Goal: Download file/media

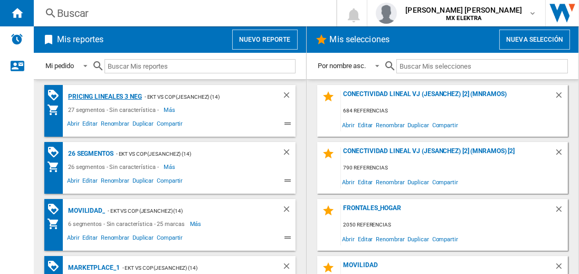
click at [105, 96] on div "Pricing lineales 3 neg" at bounding box center [104, 96] width 77 height 13
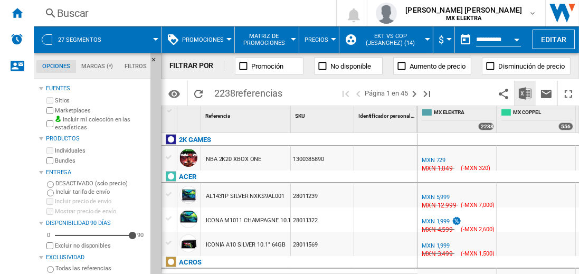
click at [526, 93] on img "Descargar en Excel" at bounding box center [525, 93] width 13 height 13
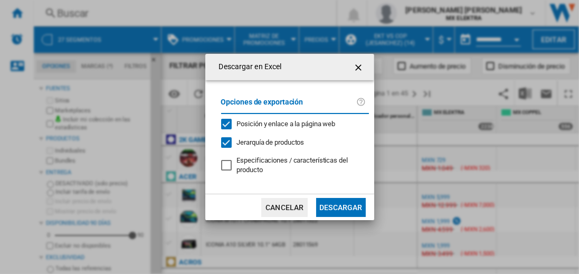
click at [341, 206] on button "Descargar" at bounding box center [340, 207] width 49 height 19
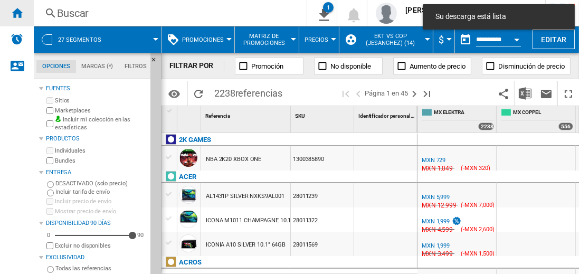
click at [17, 13] on ng-md-icon "Inicio" at bounding box center [17, 12] width 13 height 13
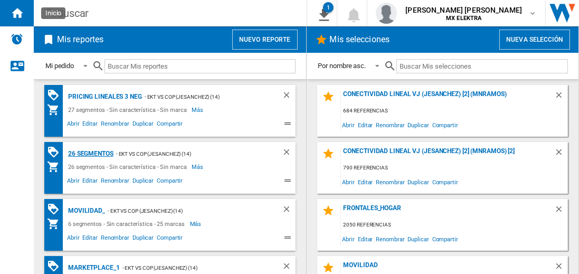
click at [91, 153] on div "26 segmentos" at bounding box center [90, 153] width 48 height 13
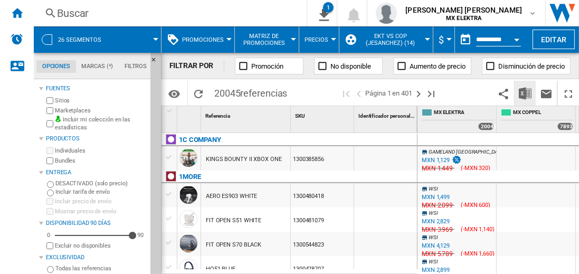
click at [526, 93] on img "Descargar en Excel" at bounding box center [525, 93] width 13 height 13
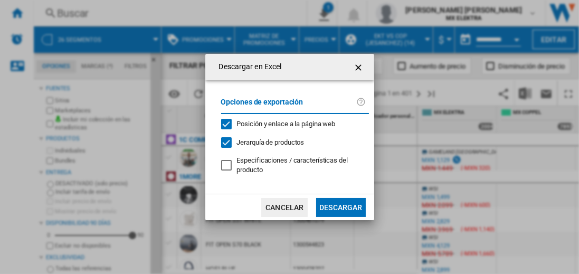
click at [341, 206] on button "Descargar" at bounding box center [340, 207] width 49 height 19
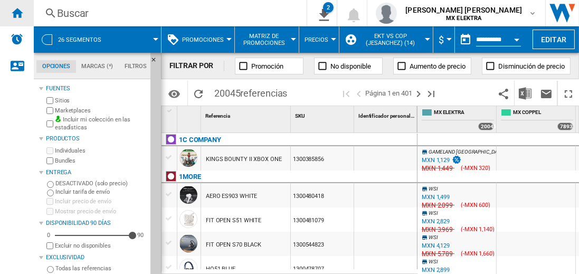
click at [17, 13] on ng-md-icon "Inicio" at bounding box center [17, 12] width 13 height 13
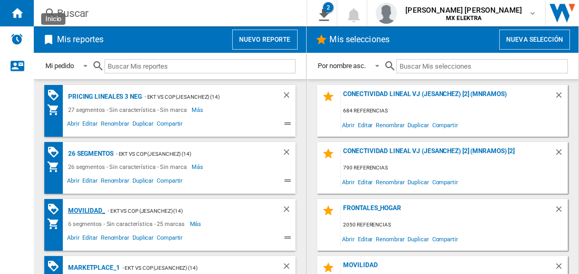
click at [85, 210] on div "MOVILIDAD_" at bounding box center [86, 210] width 40 height 13
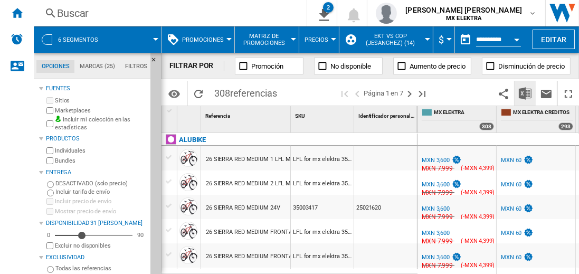
click at [526, 93] on img "Descargar en Excel" at bounding box center [525, 93] width 13 height 13
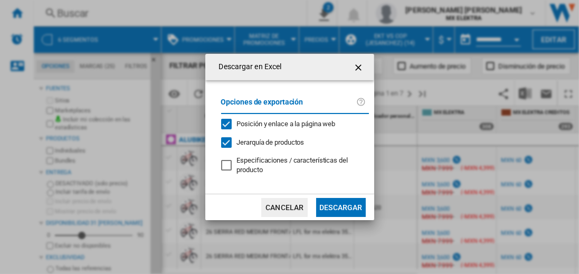
click at [341, 206] on button "Descargar" at bounding box center [340, 207] width 49 height 19
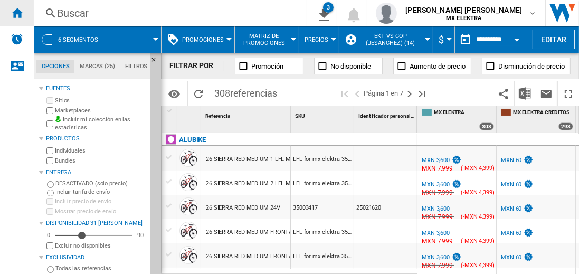
click at [17, 13] on ng-md-icon "Inicio" at bounding box center [17, 12] width 13 height 13
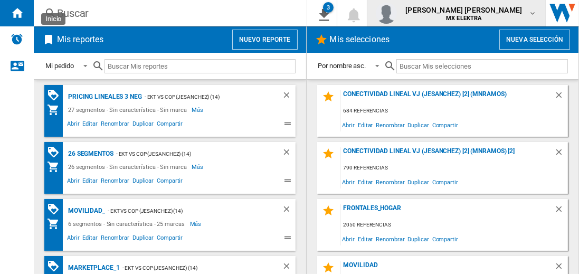
click at [474, 13] on span "[PERSON_NAME] [PERSON_NAME]" at bounding box center [464, 10] width 117 height 11
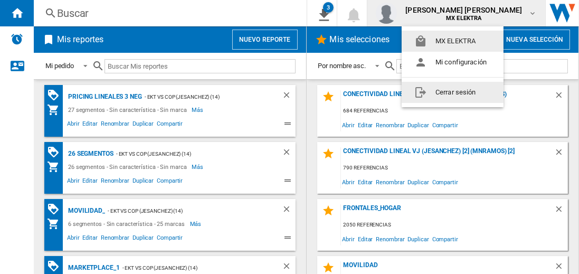
click at [453, 92] on button "Cerrar sesión" at bounding box center [453, 92] width 102 height 21
